Goal: Register for event/course

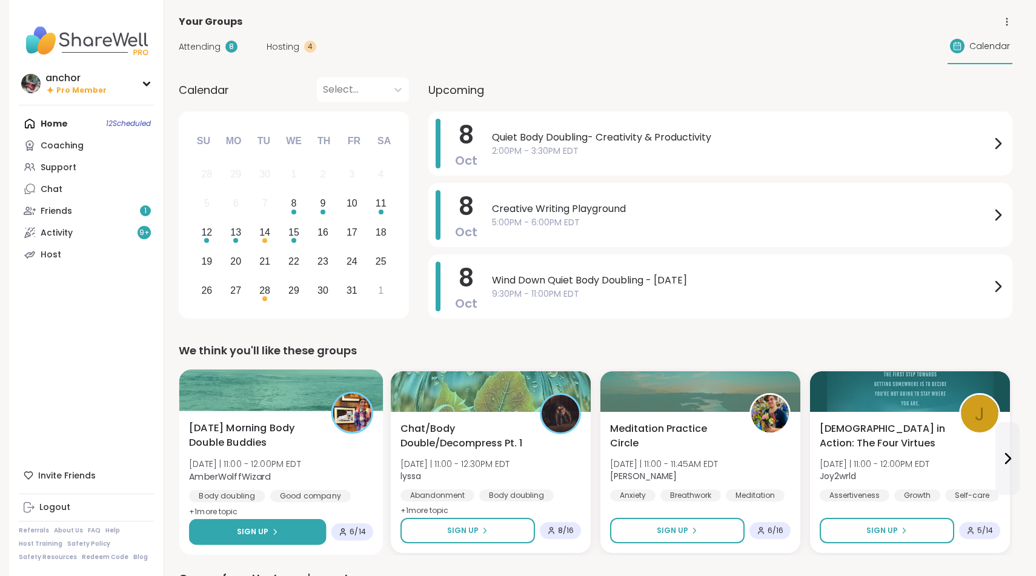
click at [260, 538] on button "Sign Up" at bounding box center [257, 532] width 137 height 26
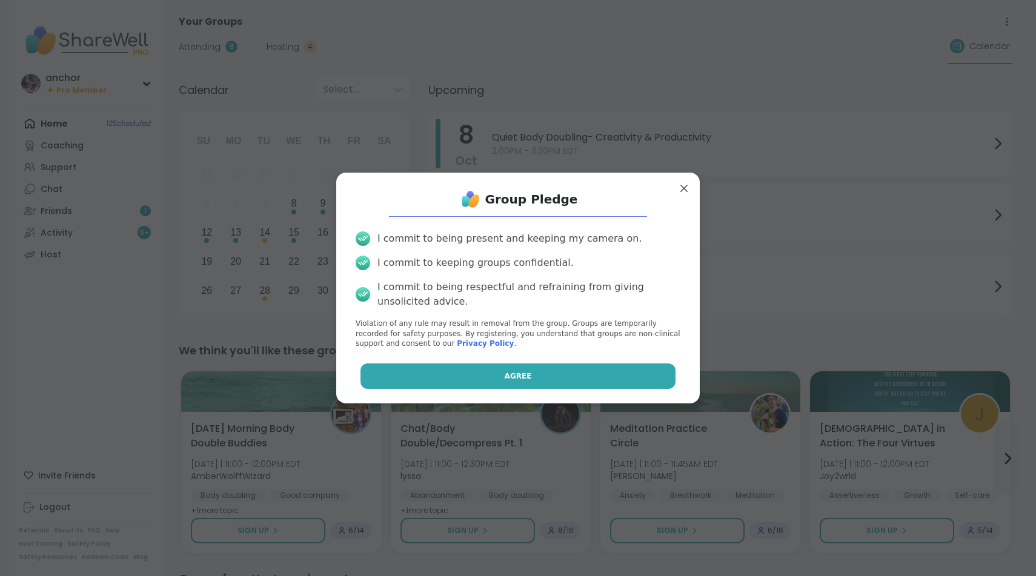
click at [497, 371] on button "Agree" at bounding box center [518, 375] width 316 height 25
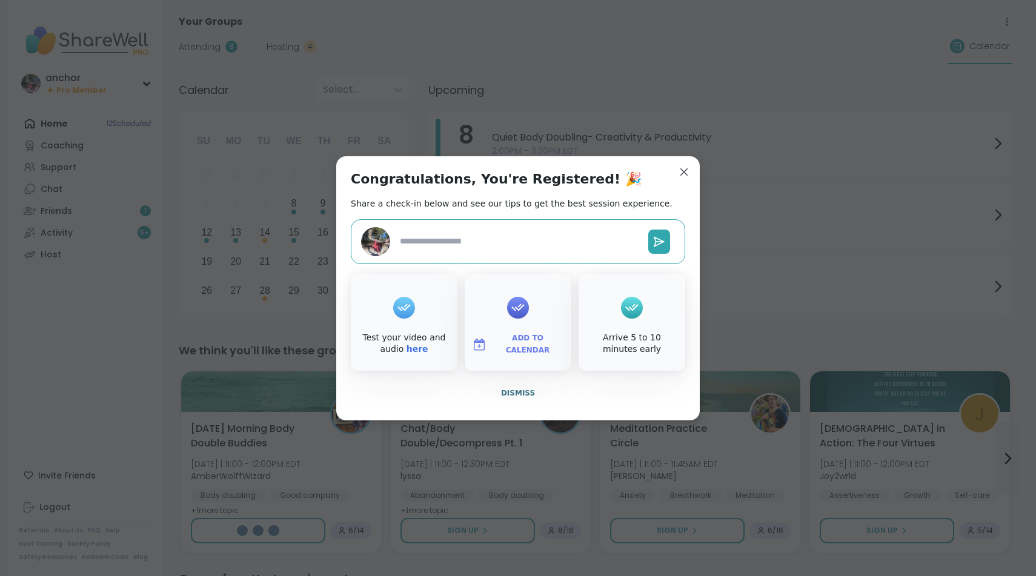
type textarea "*"
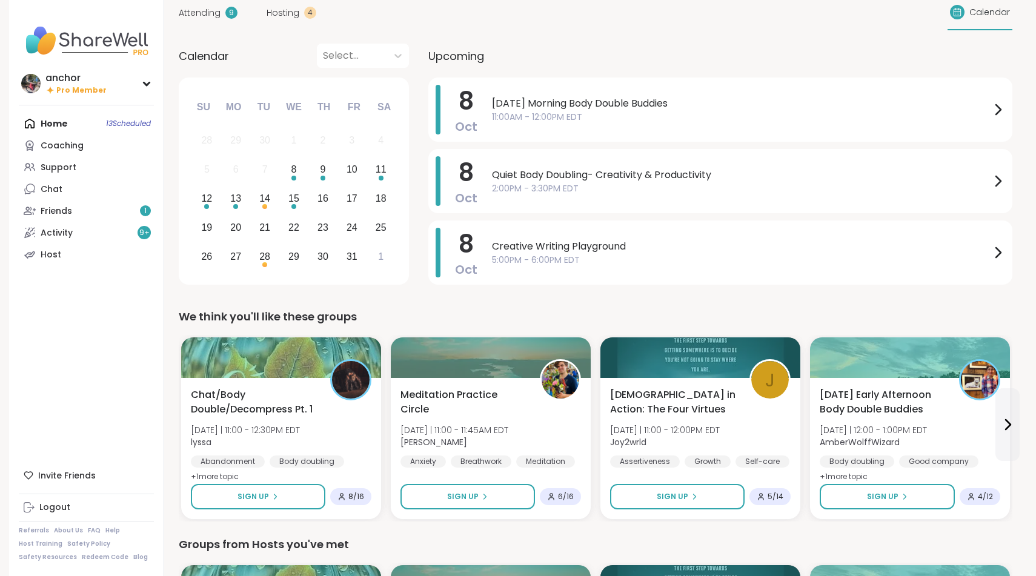
scroll to position [34, 0]
click at [749, 422] on div "Stoicism in Action: The Four Virtues Wed 10/8 | 11:00 - 12:00PM EDT Joy2wrld As…" at bounding box center [700, 428] width 184 height 82
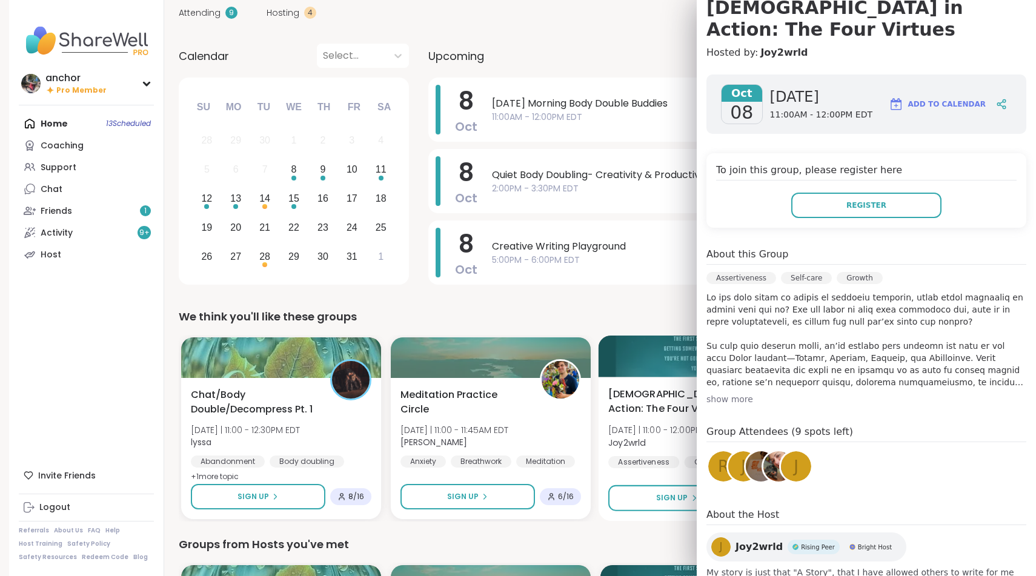
scroll to position [127, 0]
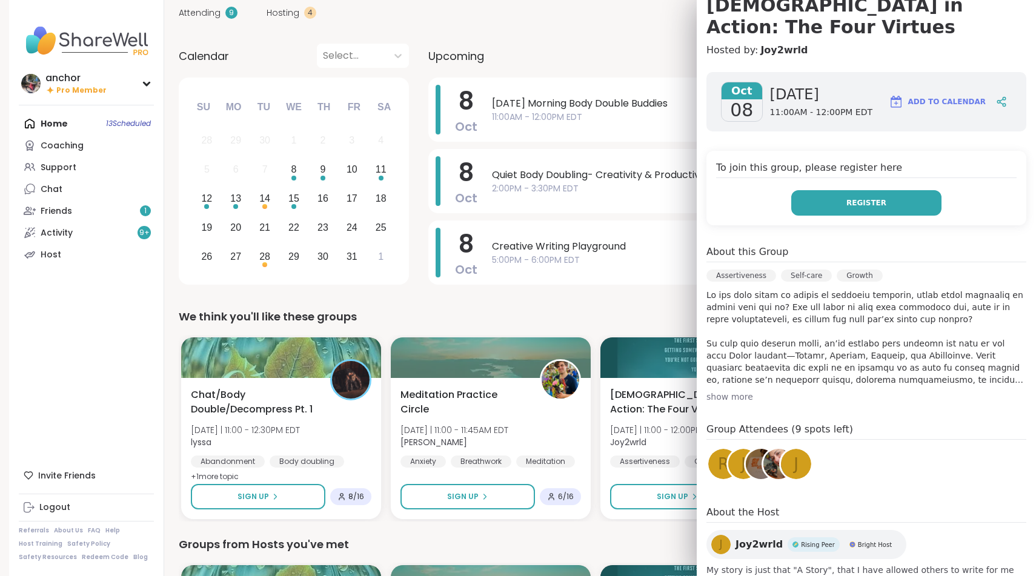
click at [867, 197] on span "Register" at bounding box center [866, 202] width 40 height 11
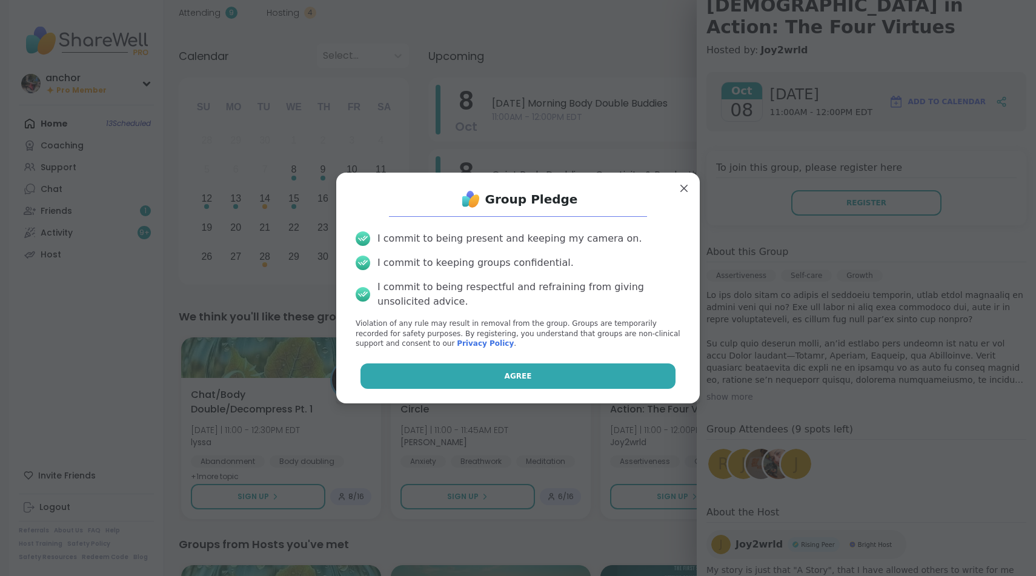
click at [485, 374] on button "Agree" at bounding box center [518, 375] width 316 height 25
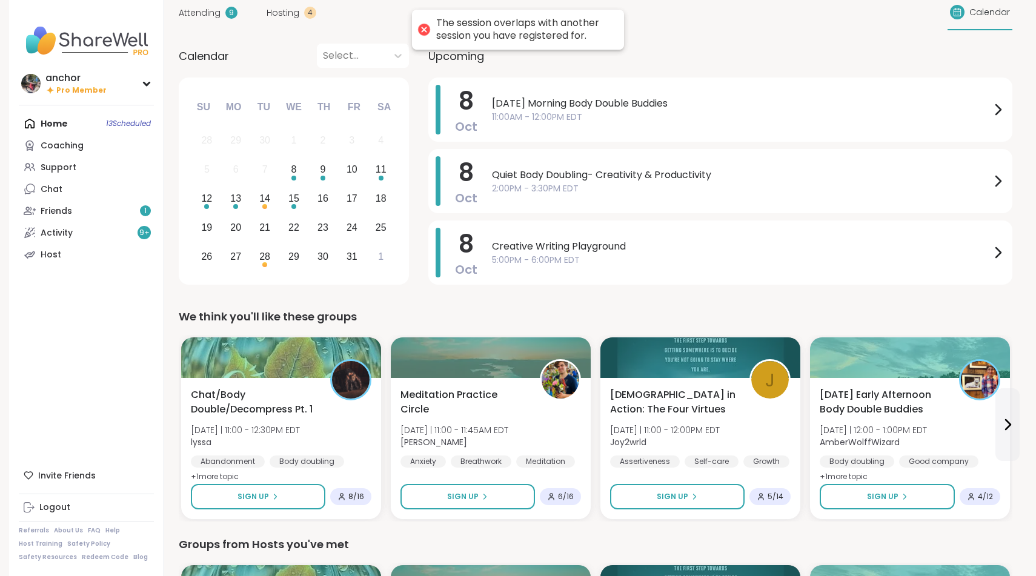
click at [568, 309] on div "We think you'll like these groups" at bounding box center [595, 316] width 833 height 17
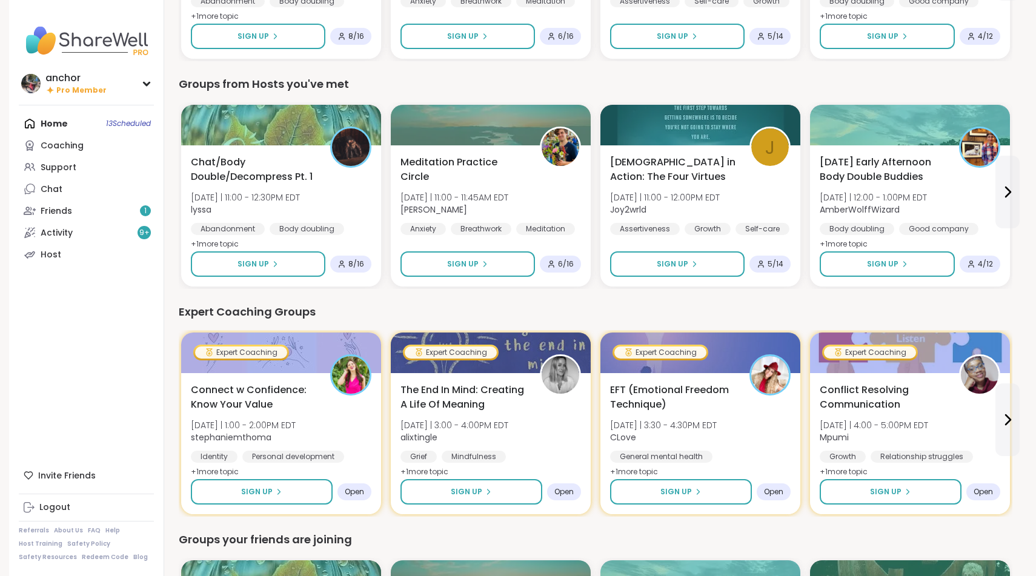
scroll to position [768, 0]
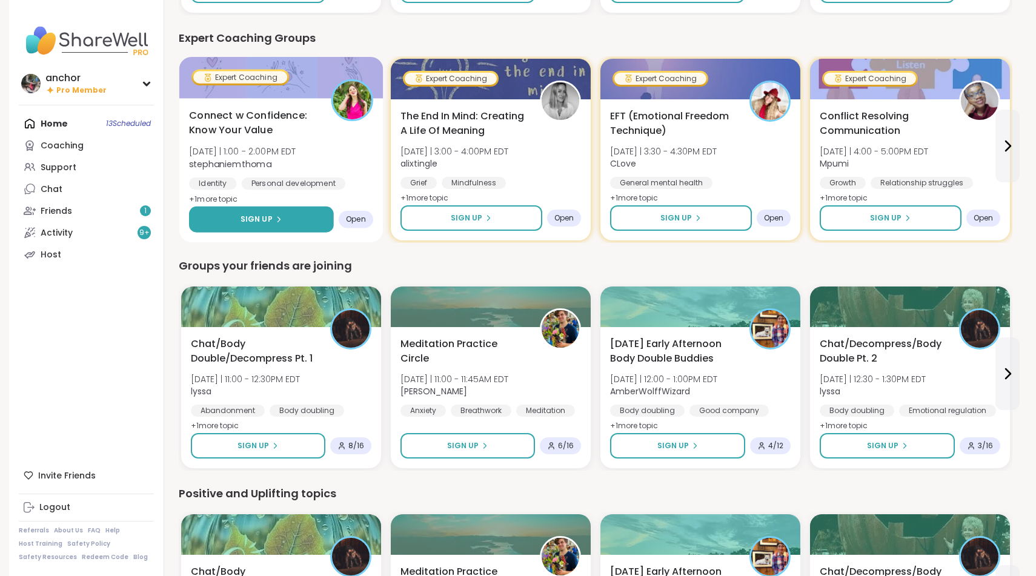
click at [290, 214] on button "Sign Up" at bounding box center [261, 220] width 145 height 26
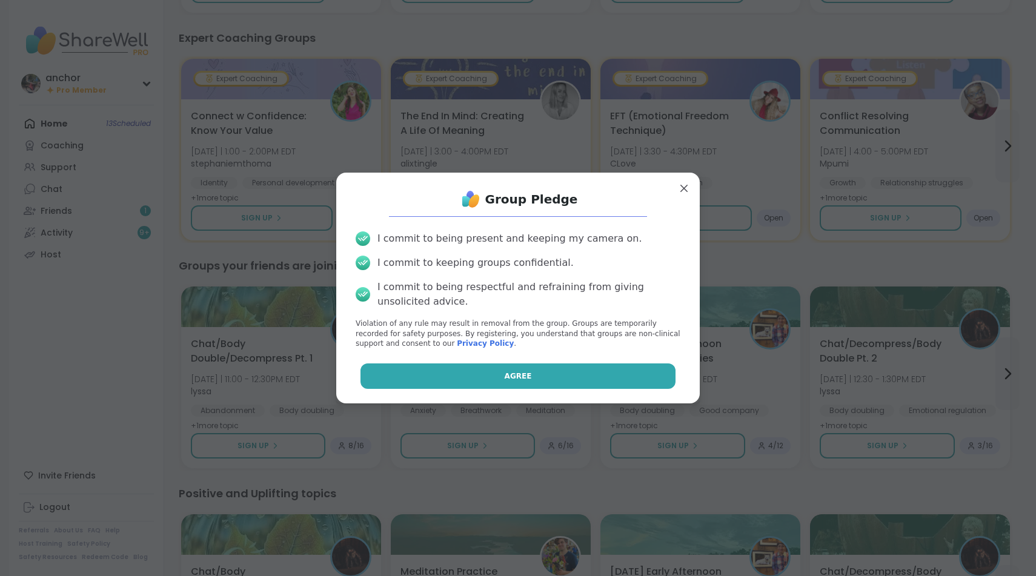
click at [531, 377] on button "Agree" at bounding box center [518, 375] width 316 height 25
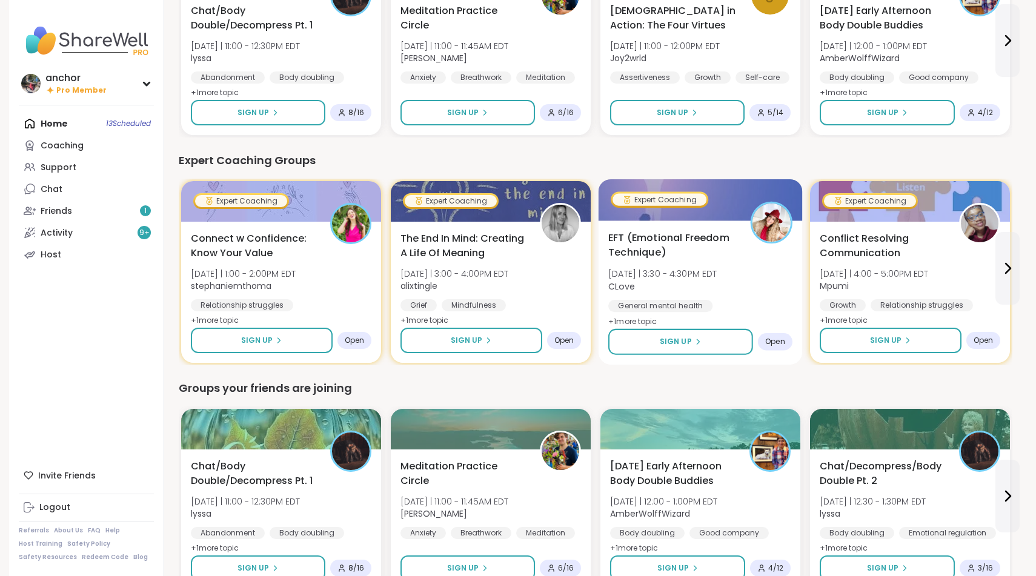
scroll to position [643, 0]
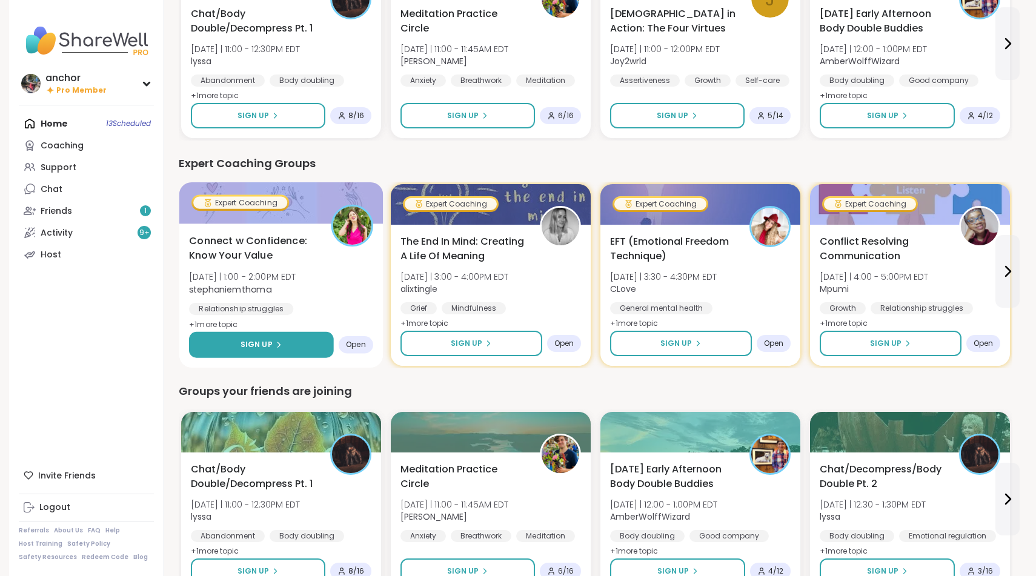
click at [286, 340] on button "Sign Up" at bounding box center [261, 345] width 145 height 26
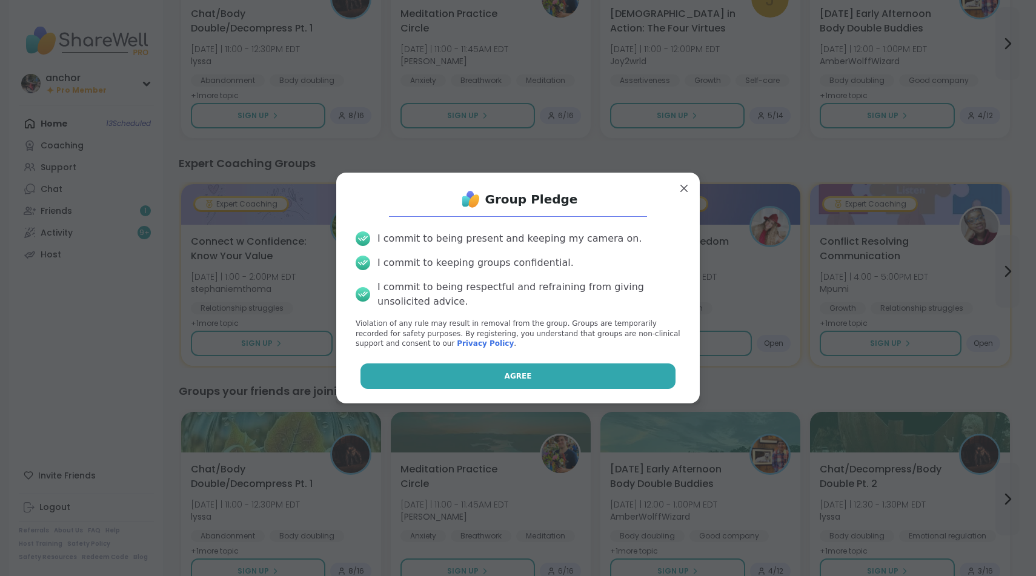
click at [512, 365] on button "Agree" at bounding box center [518, 375] width 316 height 25
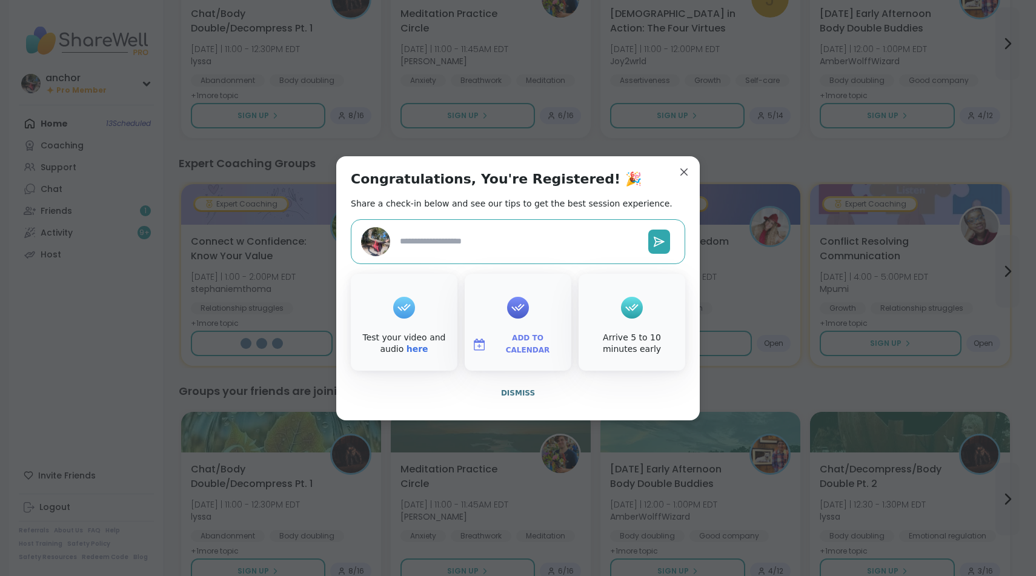
type textarea "*"
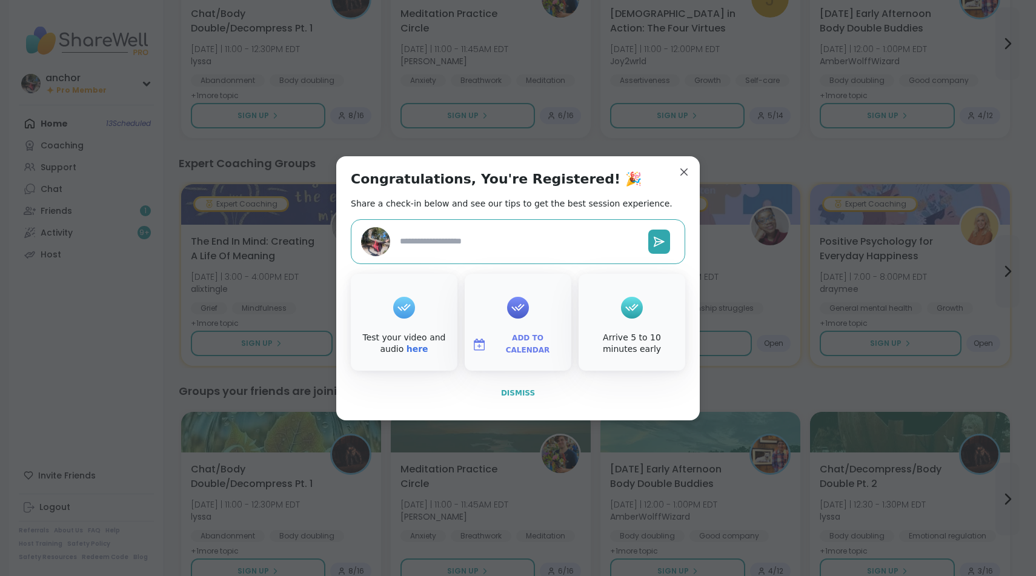
click at [512, 393] on span "Dismiss" at bounding box center [518, 393] width 34 height 8
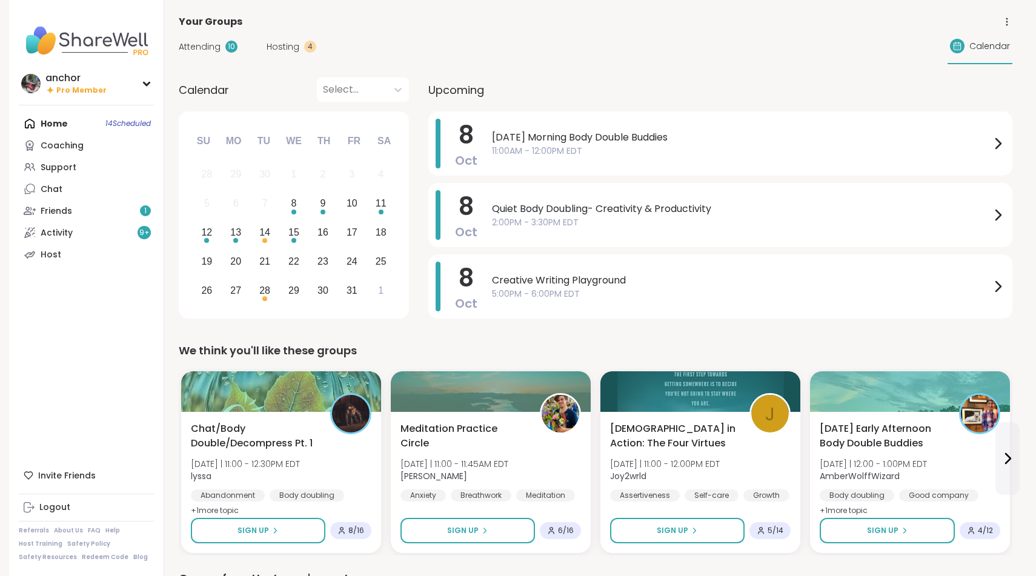
scroll to position [0, 0]
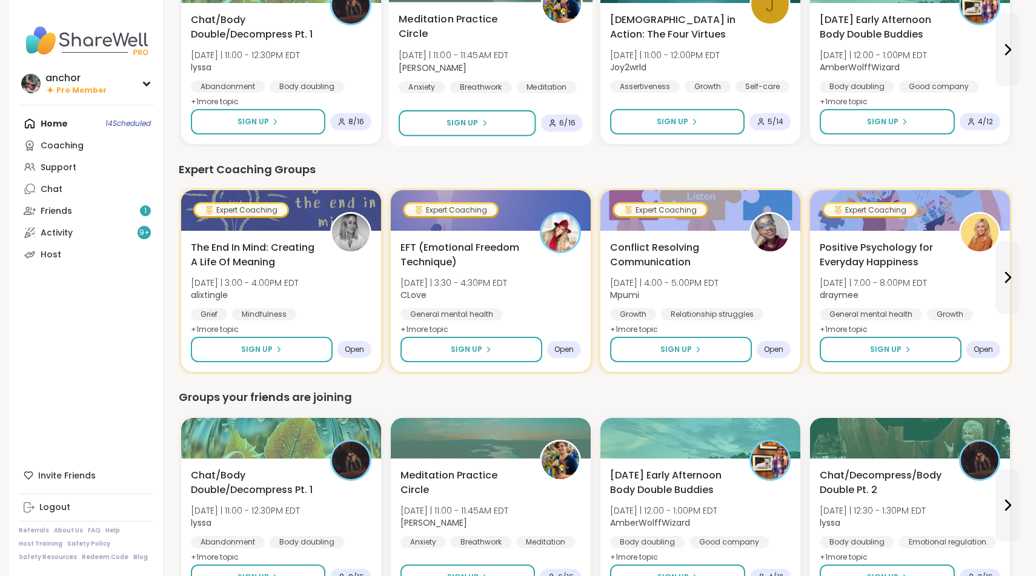
scroll to position [637, 0]
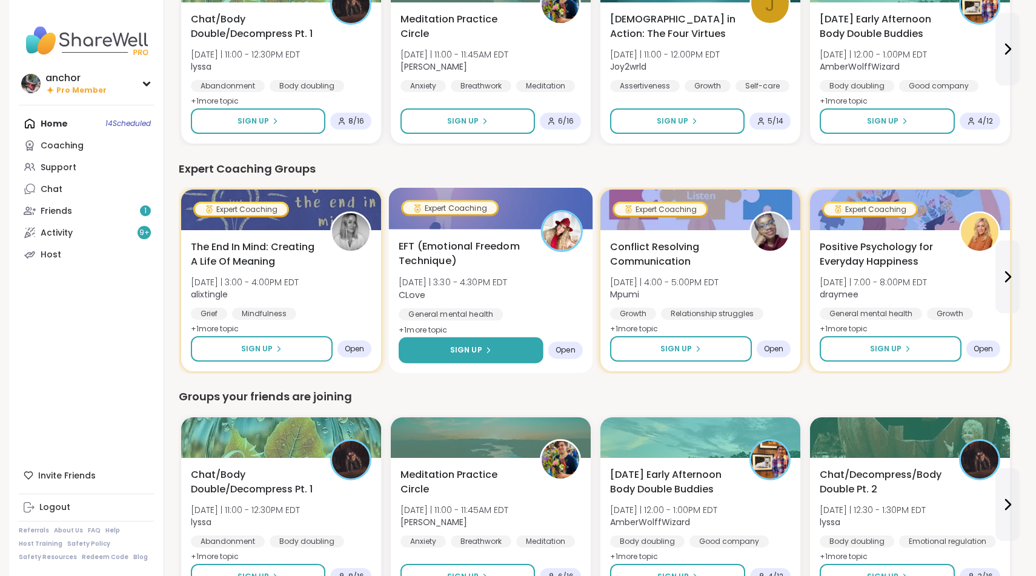
click at [485, 348] on icon at bounding box center [488, 349] width 7 height 7
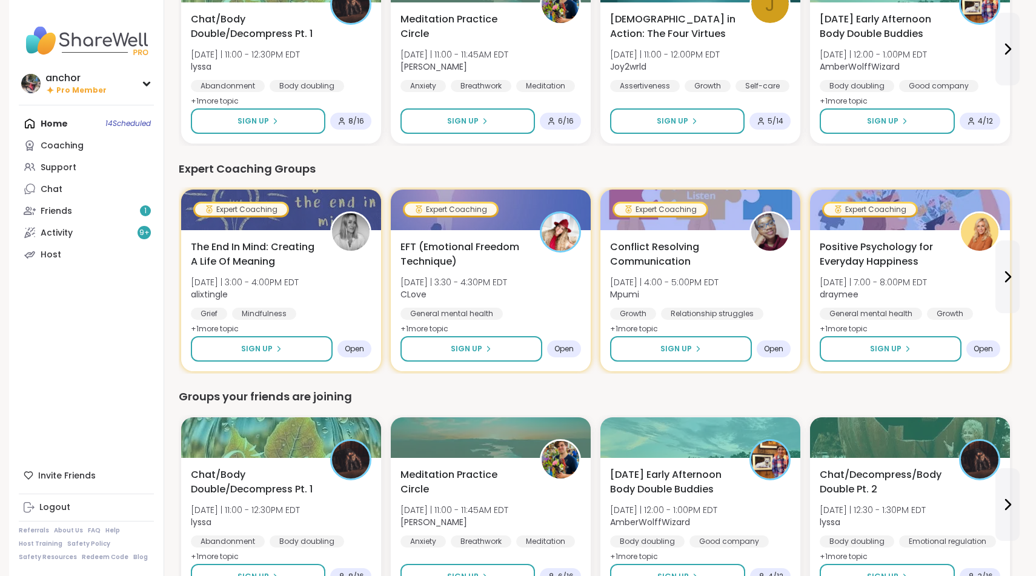
click at [325, 380] on div "We think you'll like these groups Chat/Body Double/Decompress Pt. 1 Wed 10/8 | …" at bounding box center [595, 515] width 833 height 1620
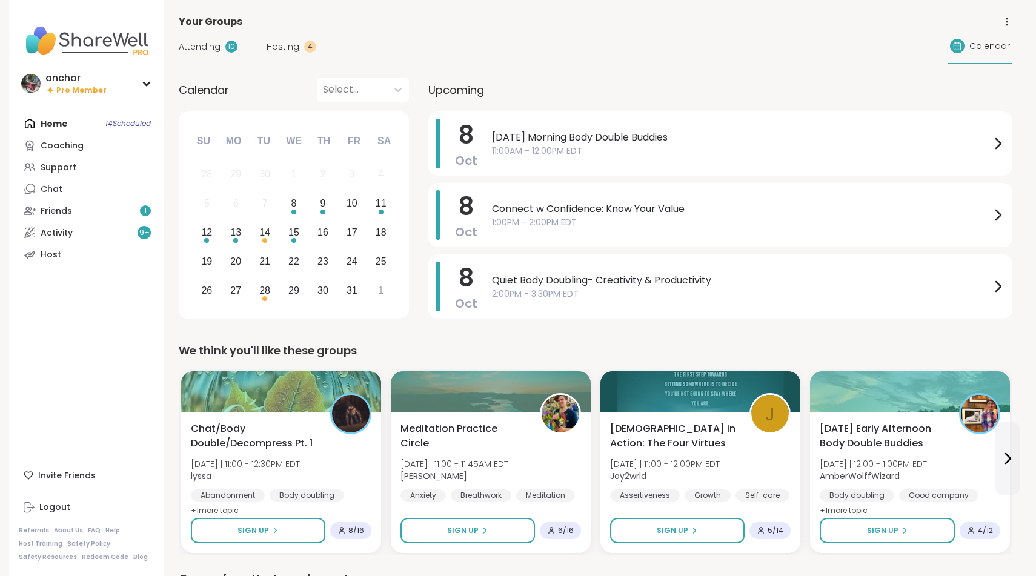
scroll to position [0, 0]
click at [102, 214] on link "Friends 1" at bounding box center [86, 211] width 135 height 22
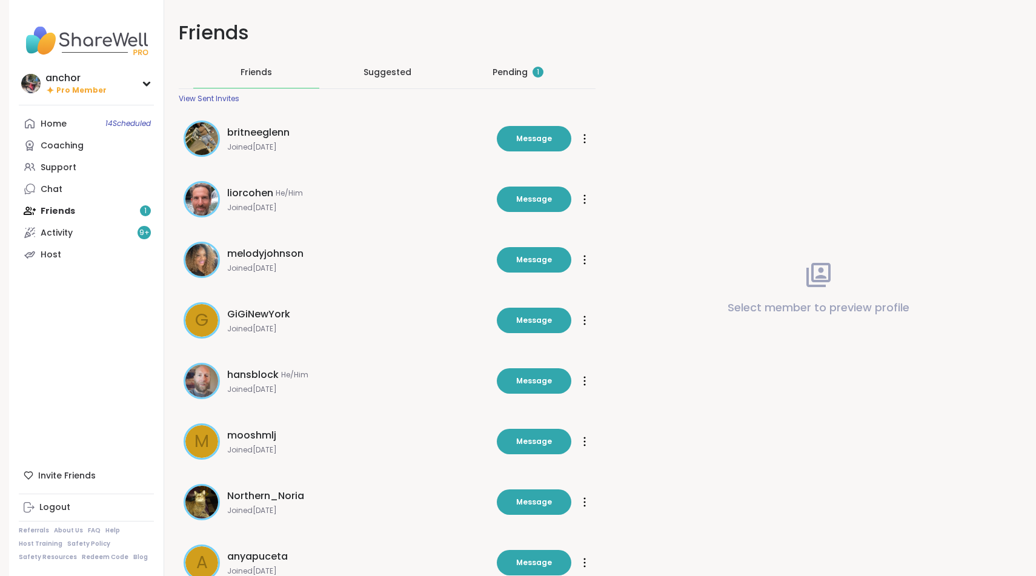
click at [514, 73] on div "Pending 1" at bounding box center [517, 72] width 51 height 12
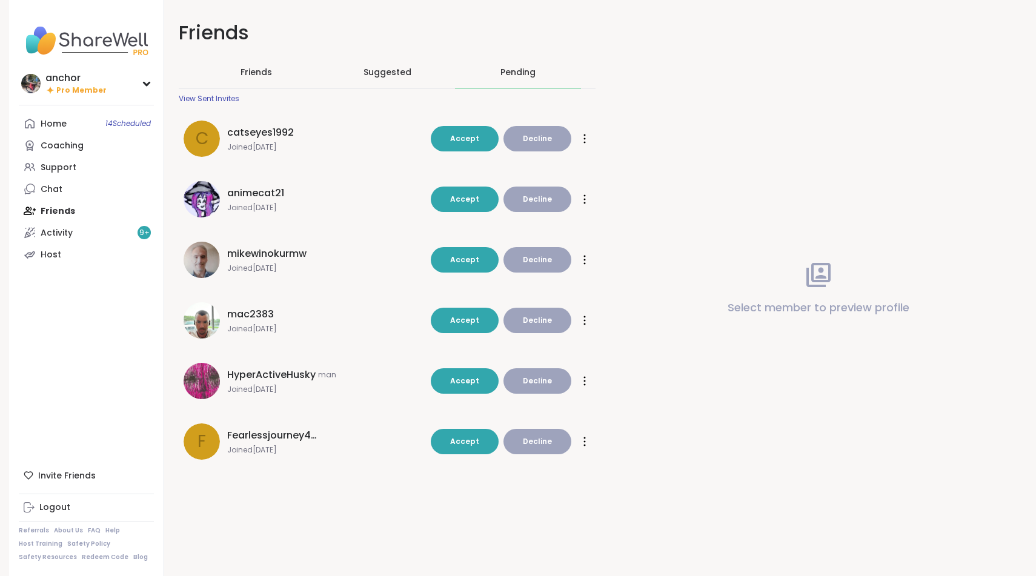
click at [276, 426] on div "F Fearlessjourney4love Joined Sep 2025 Accept Decline" at bounding box center [304, 441] width 240 height 36
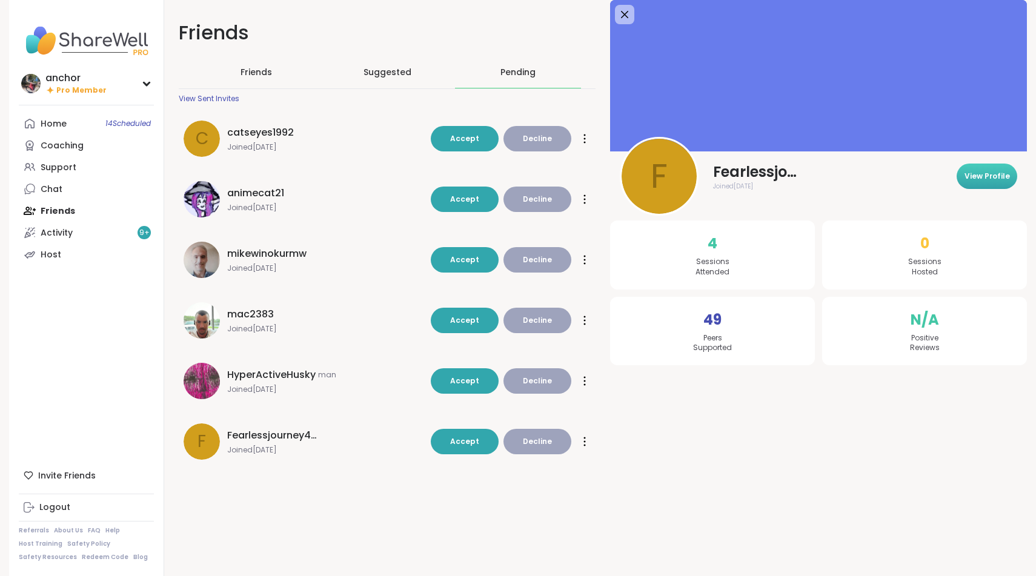
click at [985, 167] on button "View Profile" at bounding box center [986, 176] width 61 height 25
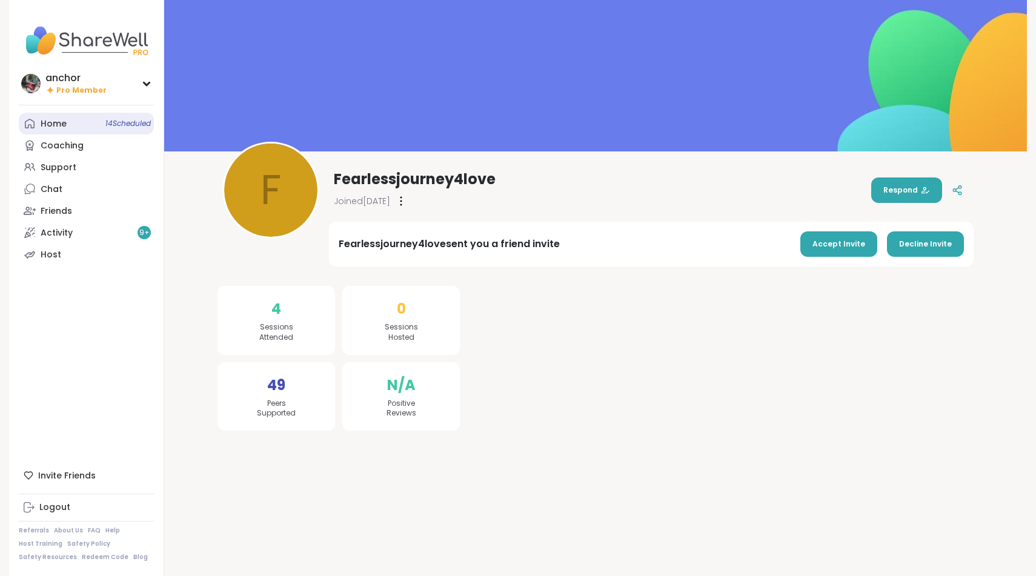
click at [56, 123] on div "Home 14 Scheduled" at bounding box center [54, 124] width 26 height 12
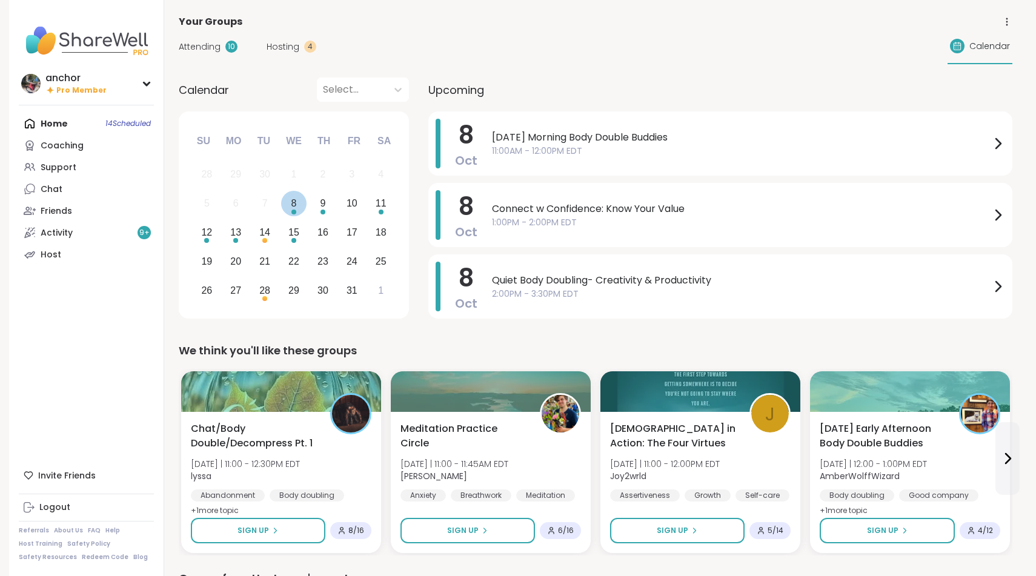
click at [293, 214] on div "Choose Wednesday, October 8th, 2025" at bounding box center [293, 212] width 5 height 5
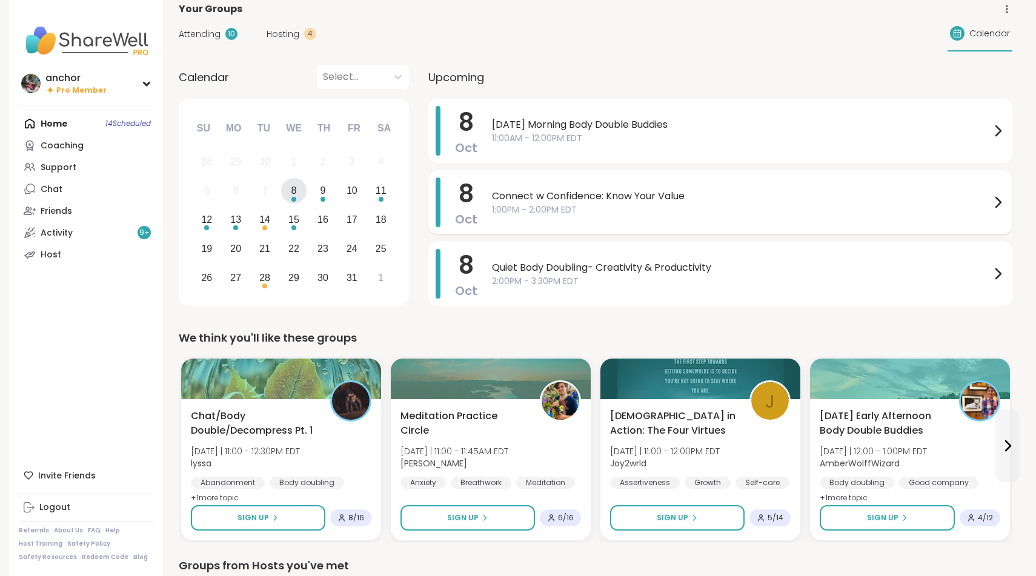
scroll to position [13, 0]
click at [296, 193] on div "8" at bounding box center [293, 190] width 5 height 16
click at [299, 197] on div "8" at bounding box center [294, 191] width 26 height 26
click at [133, 200] on link "Friends" at bounding box center [86, 211] width 135 height 22
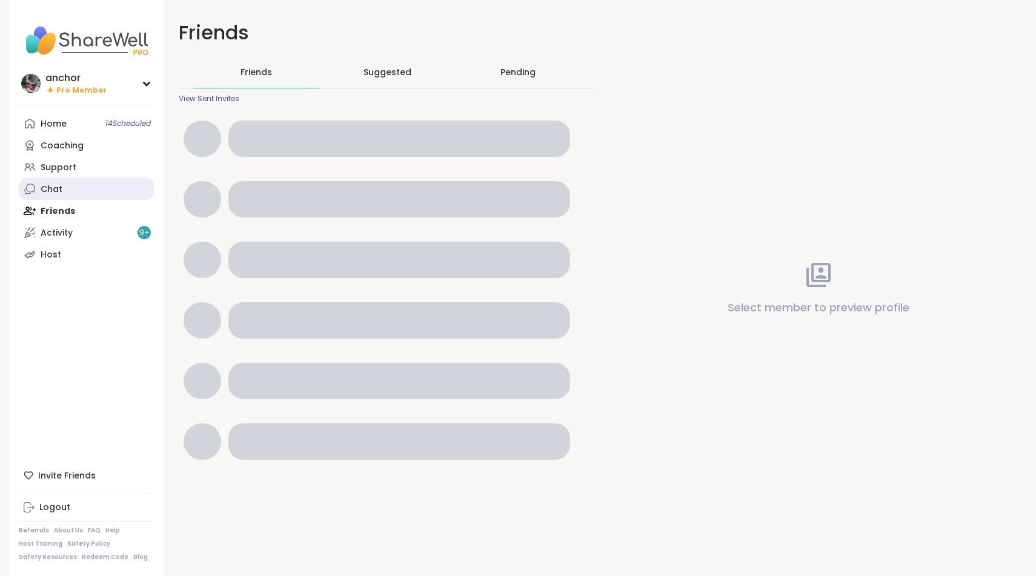
click at [131, 186] on link "Chat" at bounding box center [86, 189] width 135 height 22
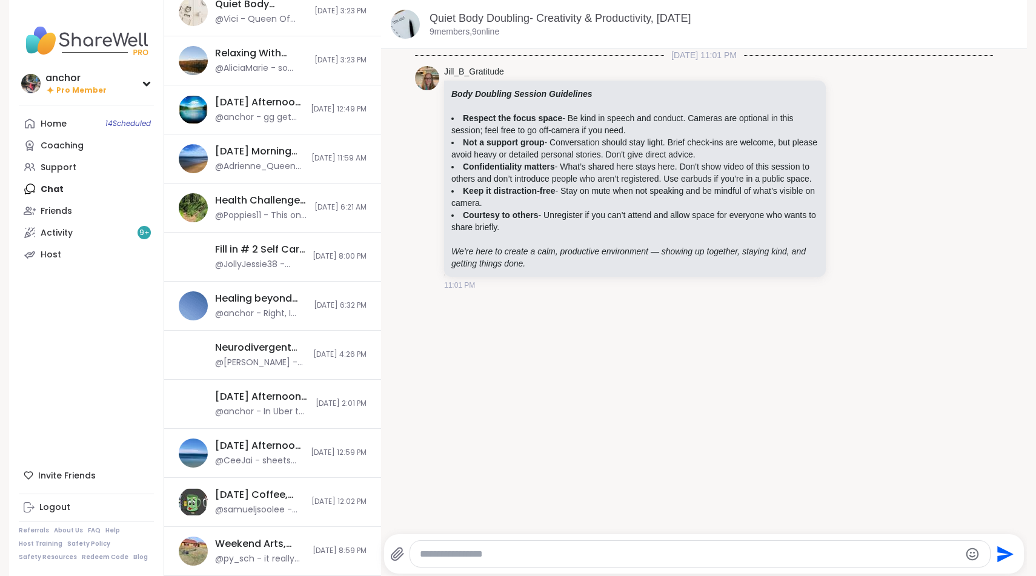
scroll to position [340, 0]
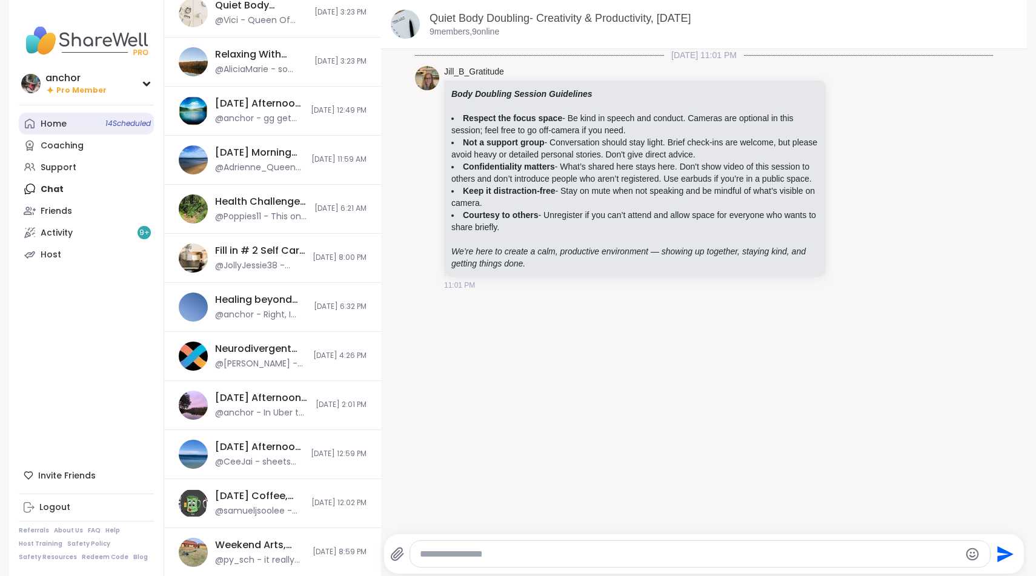
click at [61, 124] on div "Home 14 Scheduled" at bounding box center [54, 124] width 26 height 12
